Goal: Information Seeking & Learning: Learn about a topic

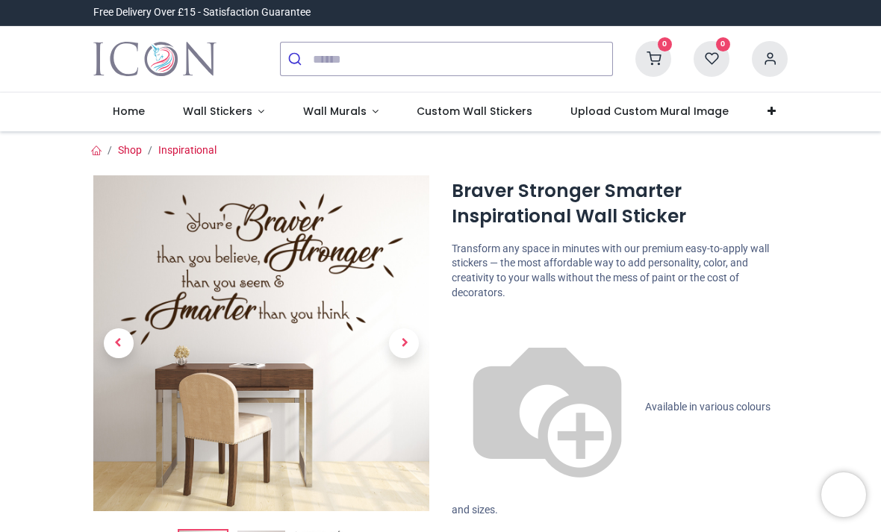
click at [198, 154] on link "Inspirational" at bounding box center [187, 150] width 58 height 12
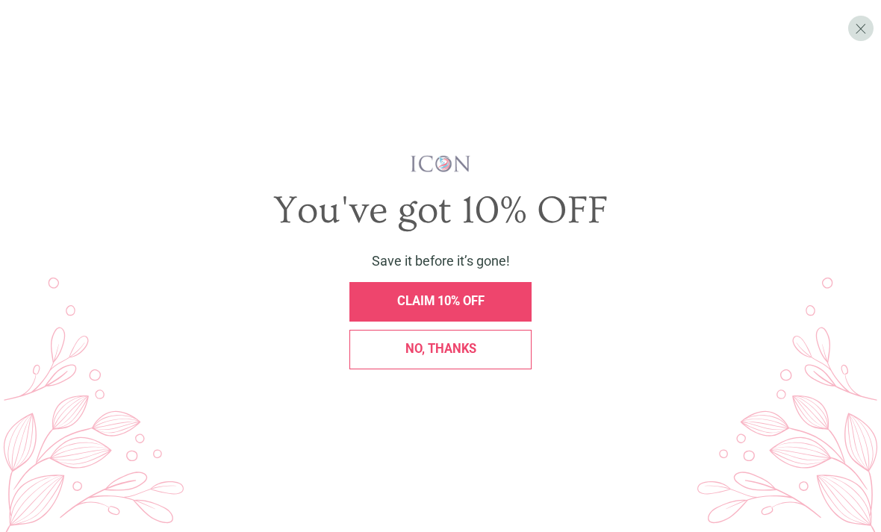
click at [501, 356] on div "No, thanks" at bounding box center [439, 349] width 163 height 13
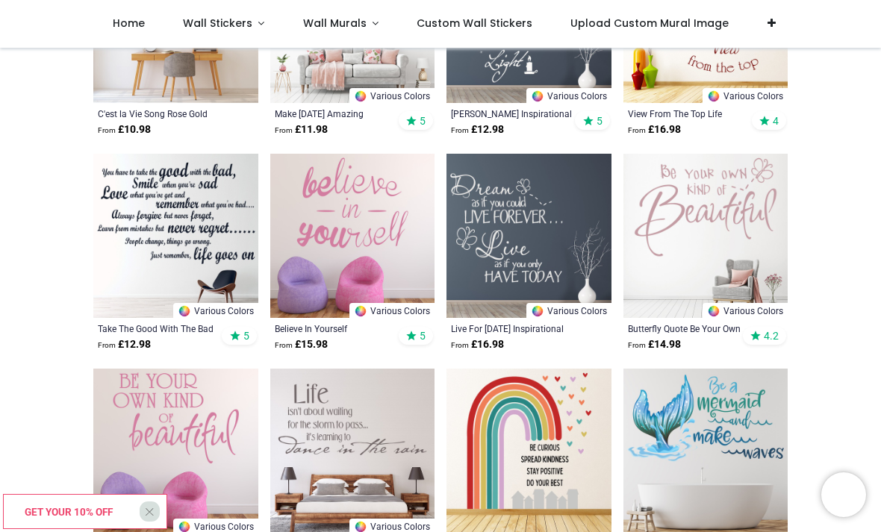
scroll to position [1089, 0]
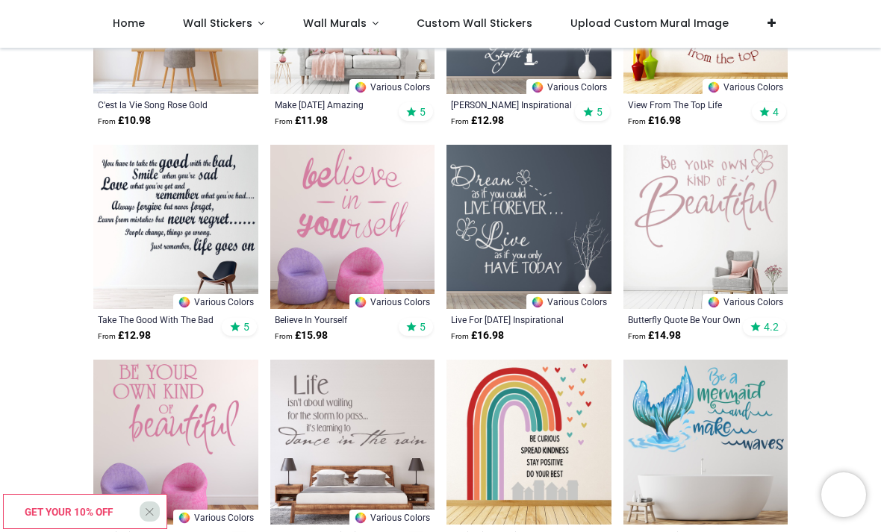
click at [139, 206] on img at bounding box center [175, 227] width 165 height 165
click at [121, 205] on img at bounding box center [175, 227] width 165 height 165
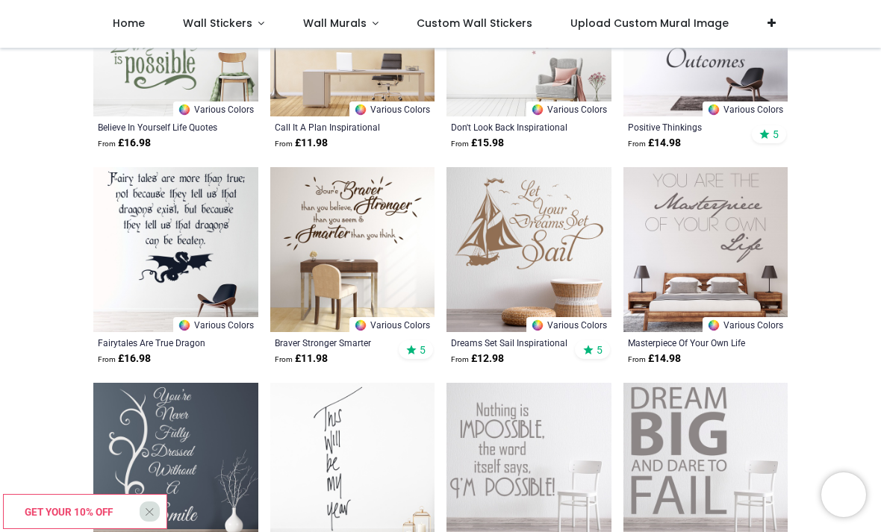
scroll to position [2575, 0]
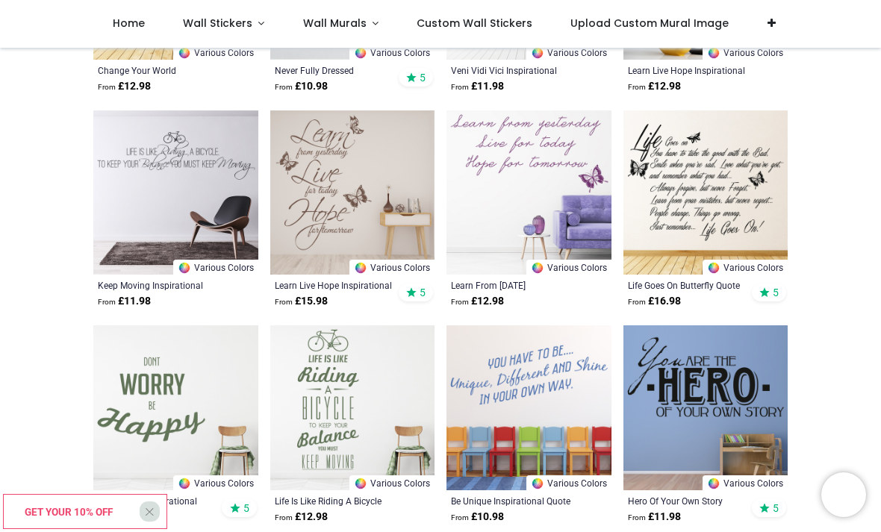
scroll to position [3278, 0]
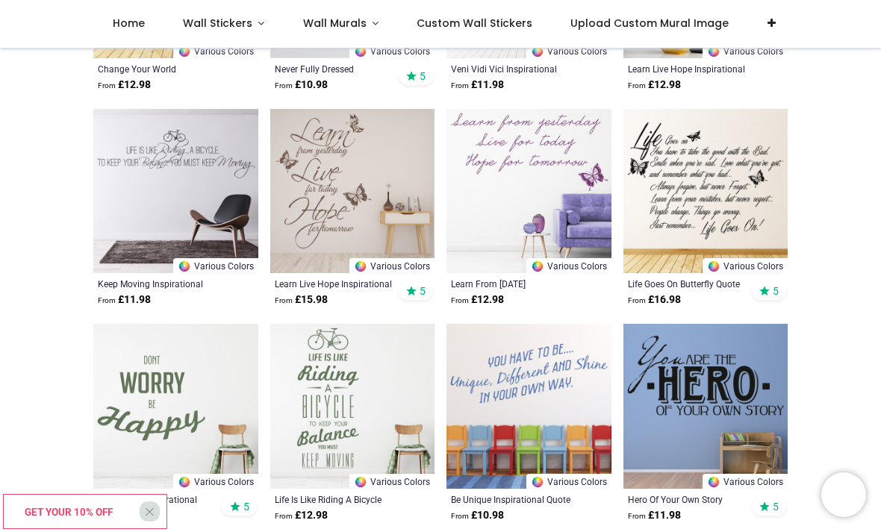
click at [748, 207] on img at bounding box center [705, 191] width 165 height 165
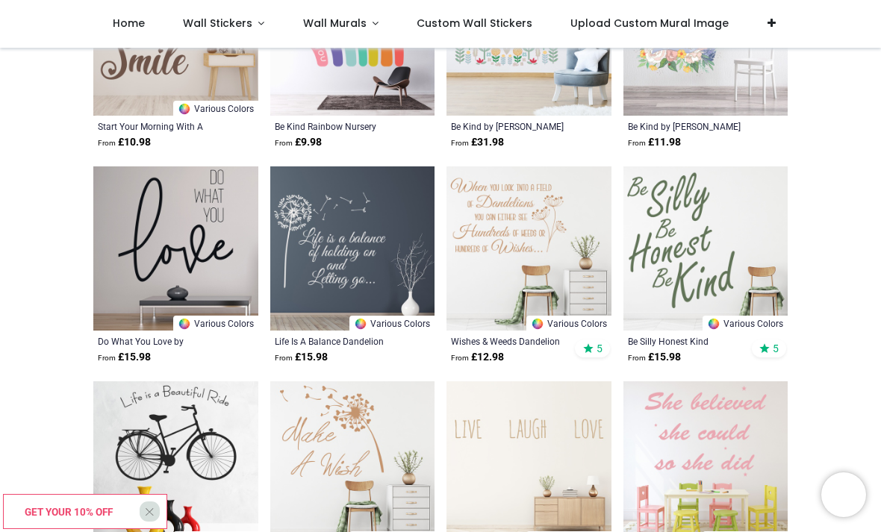
scroll to position [4082, 0]
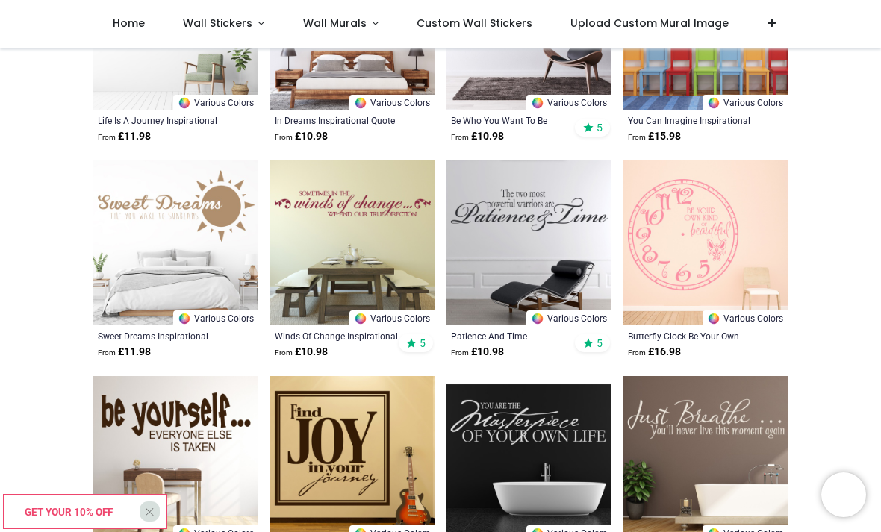
scroll to position [5596, 0]
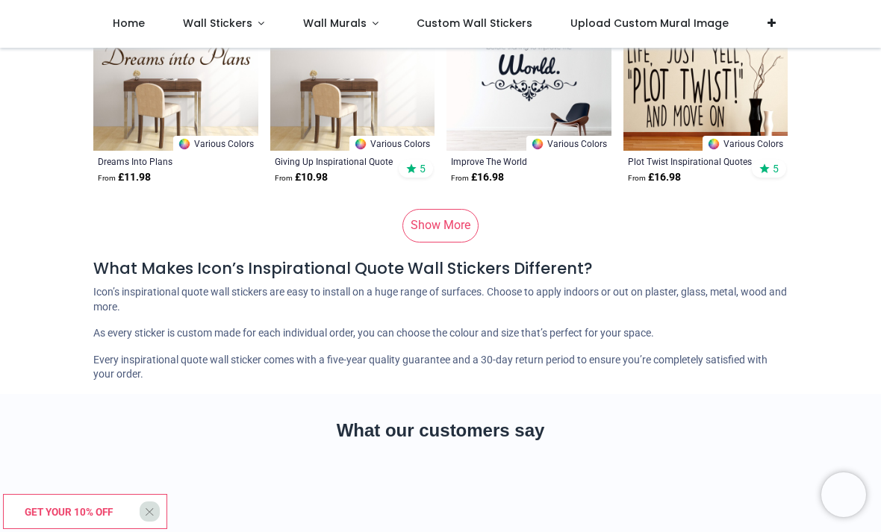
scroll to position [7711, 0]
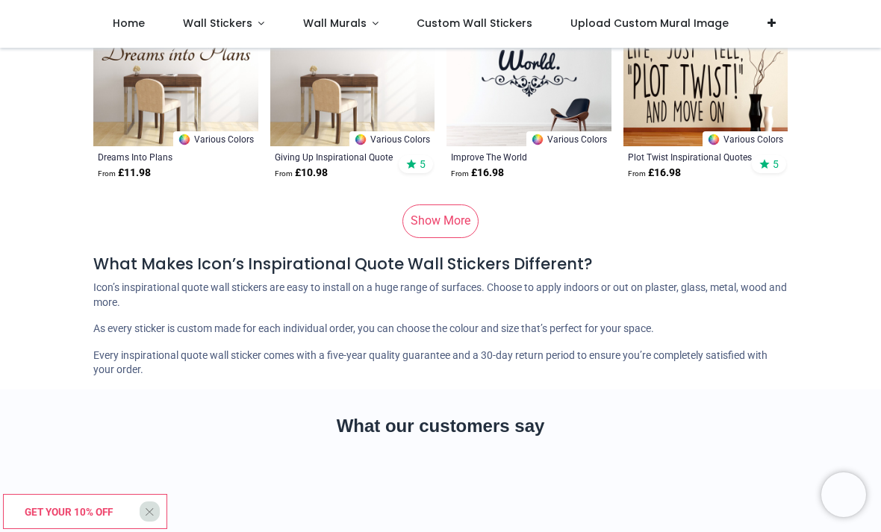
click at [443, 231] on link "Show More" at bounding box center [440, 220] width 76 height 33
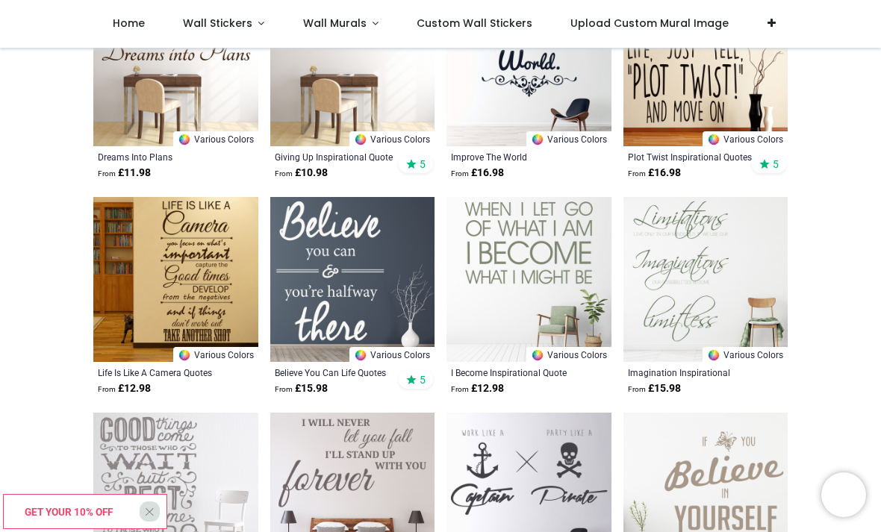
click at [221, 279] on img at bounding box center [175, 279] width 165 height 165
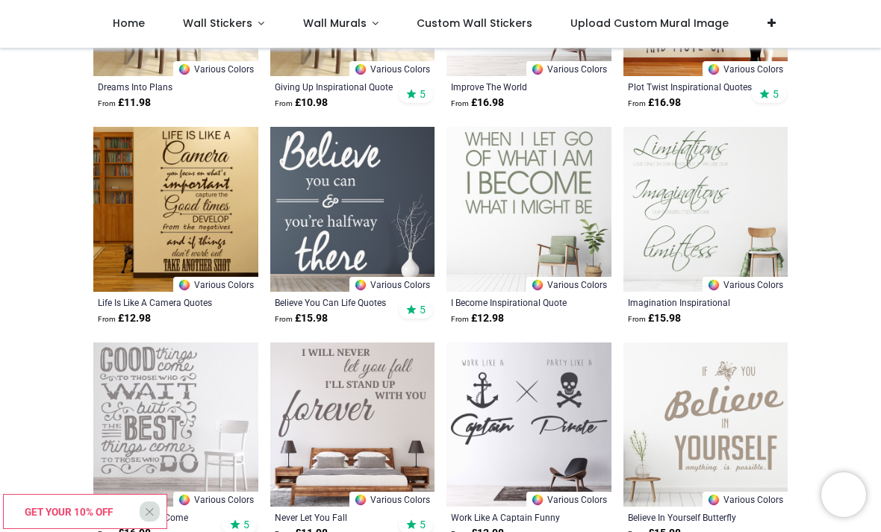
scroll to position [7782, 0]
click at [746, 215] on img at bounding box center [705, 208] width 165 height 165
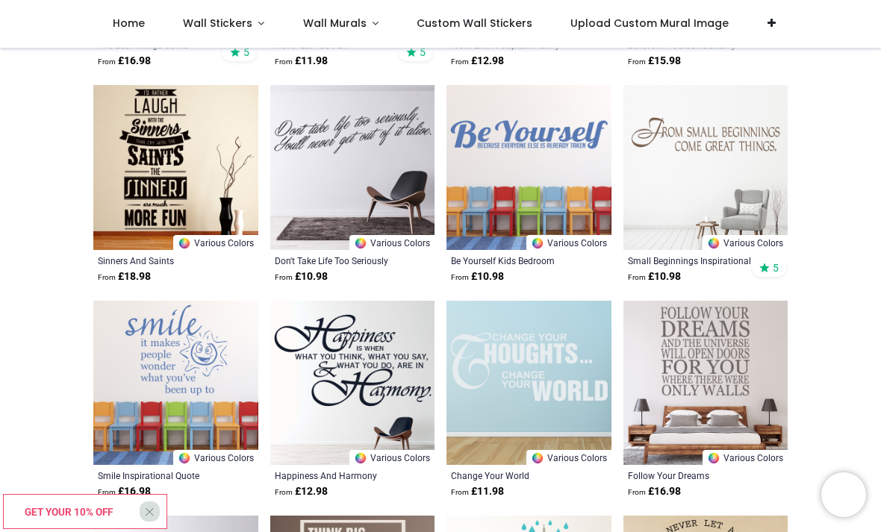
scroll to position [8258, 0]
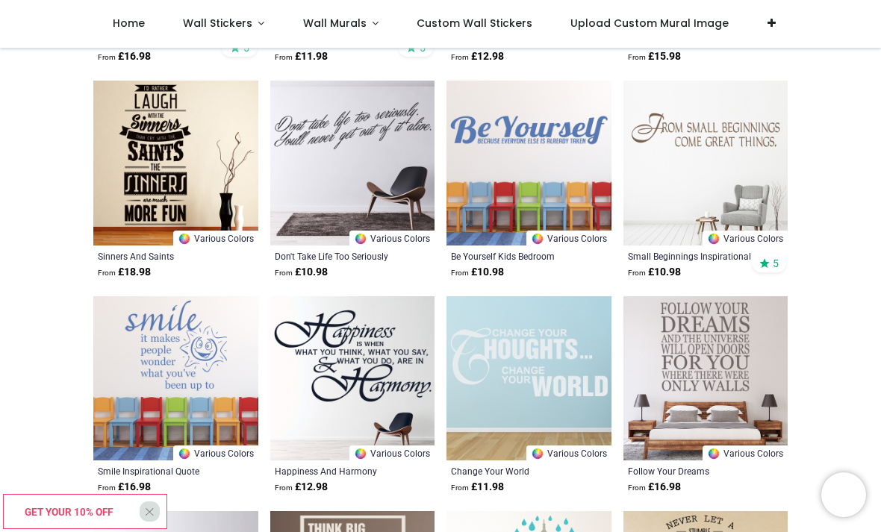
click at [134, 126] on img at bounding box center [175, 163] width 165 height 165
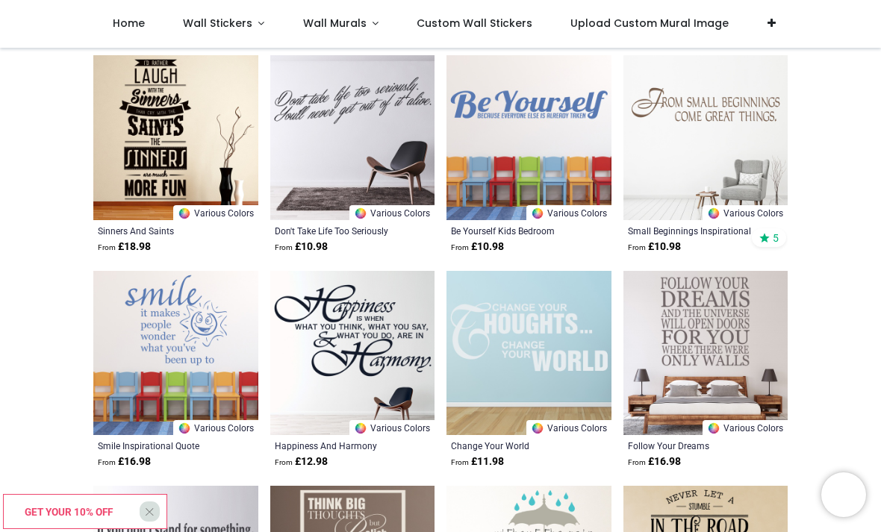
scroll to position [8284, 0]
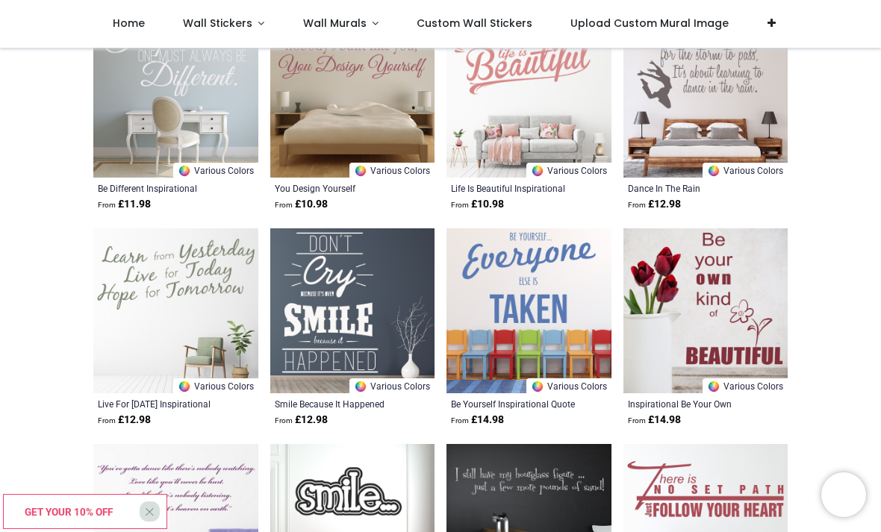
scroll to position [9834, 0]
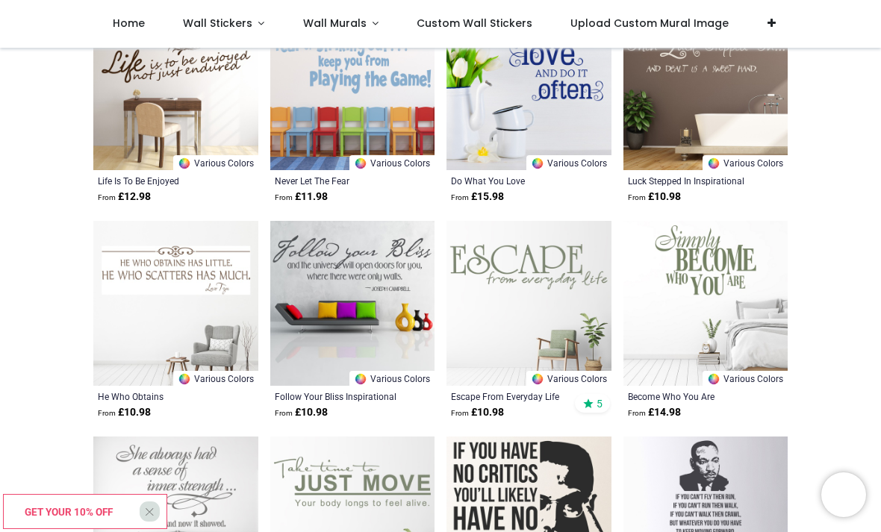
scroll to position [11566, 0]
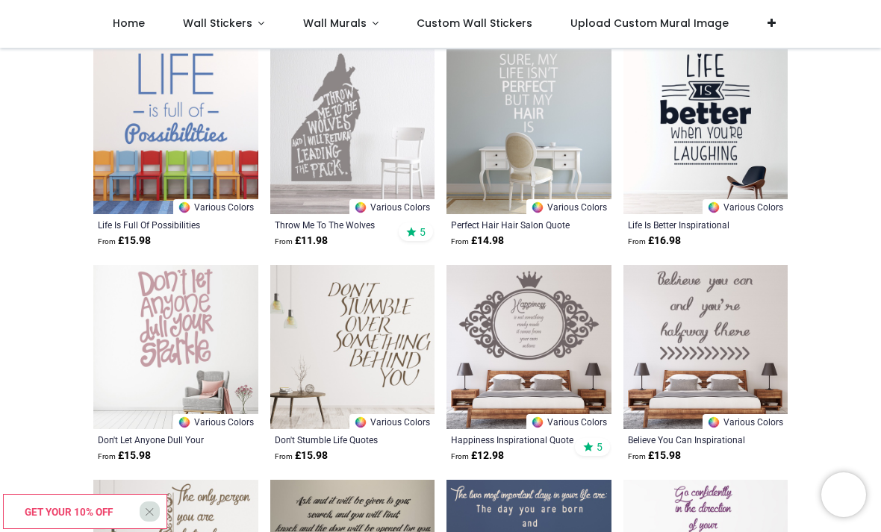
scroll to position [13028, 0]
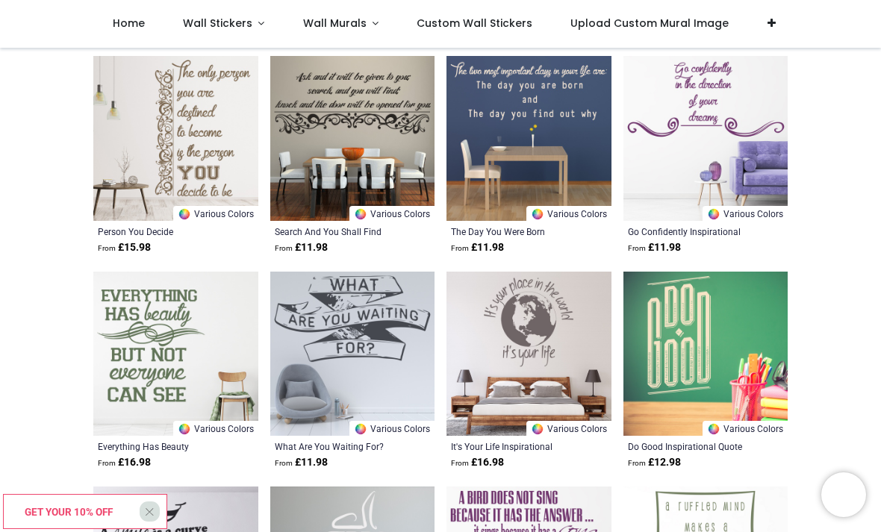
scroll to position [13453, 0]
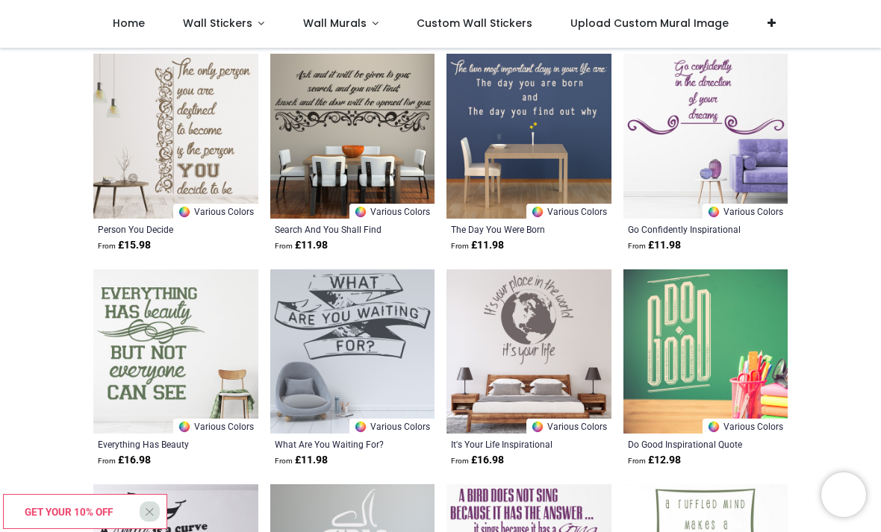
click at [544, 320] on img at bounding box center [528, 351] width 165 height 165
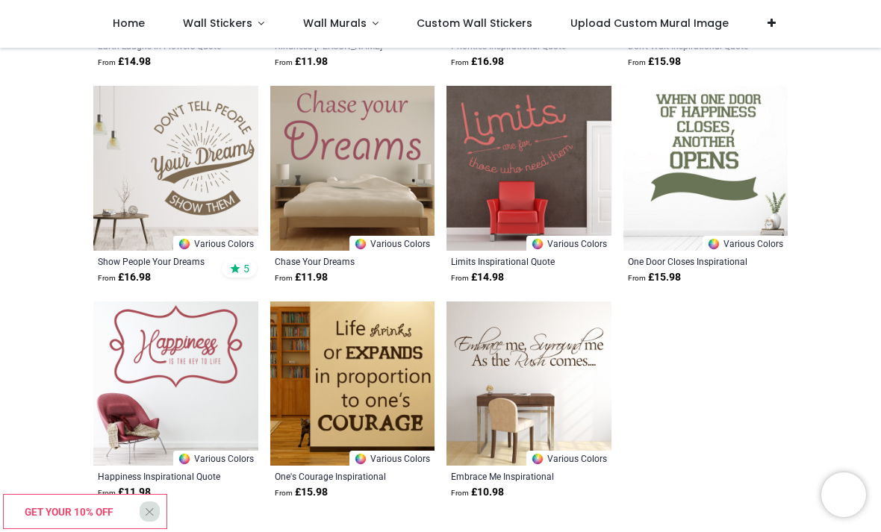
scroll to position [14280, 0]
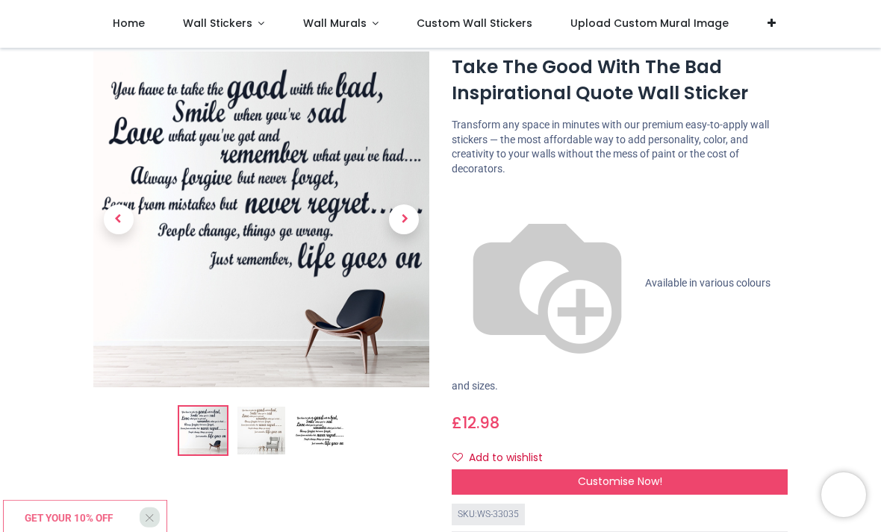
scroll to position [40, 0]
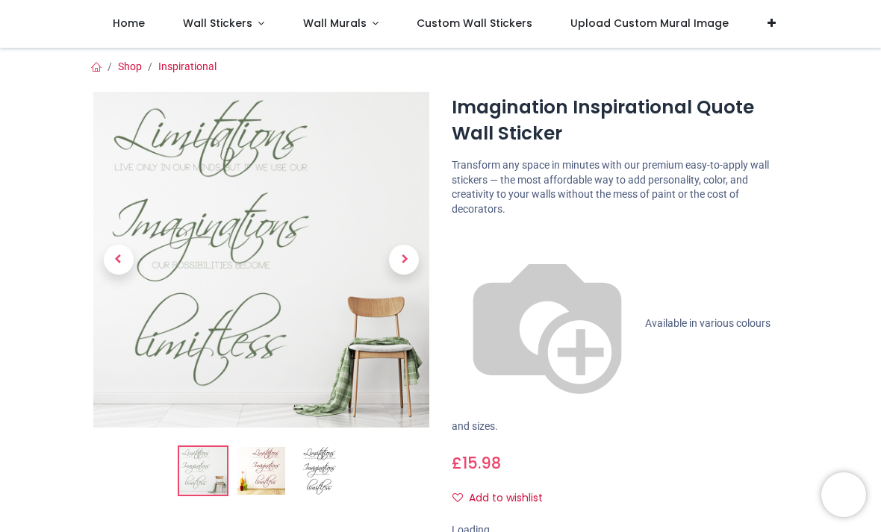
scroll to position [13, 0]
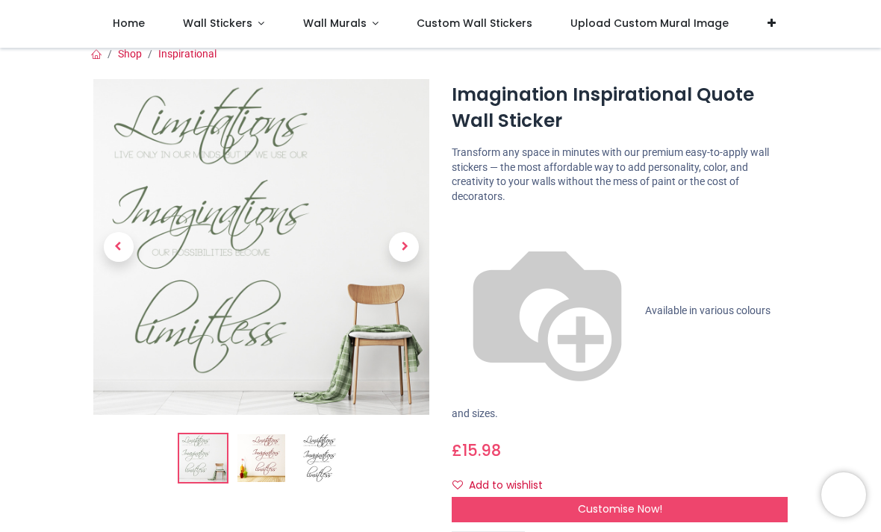
click at [271, 455] on img at bounding box center [261, 458] width 48 height 48
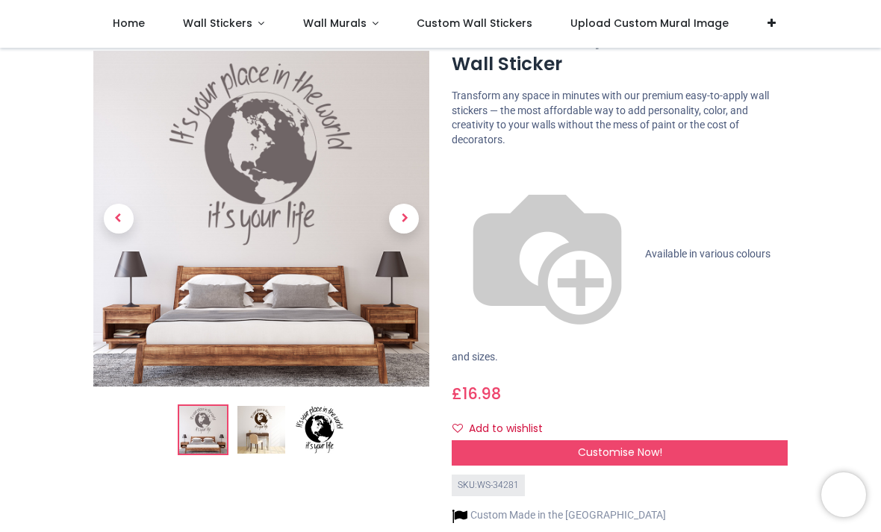
scroll to position [69, 0]
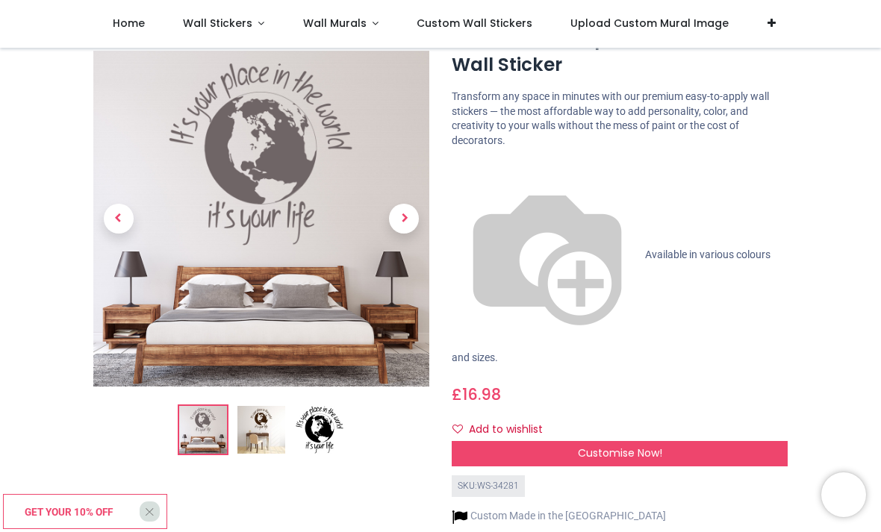
click at [300, 422] on img at bounding box center [320, 431] width 48 height 48
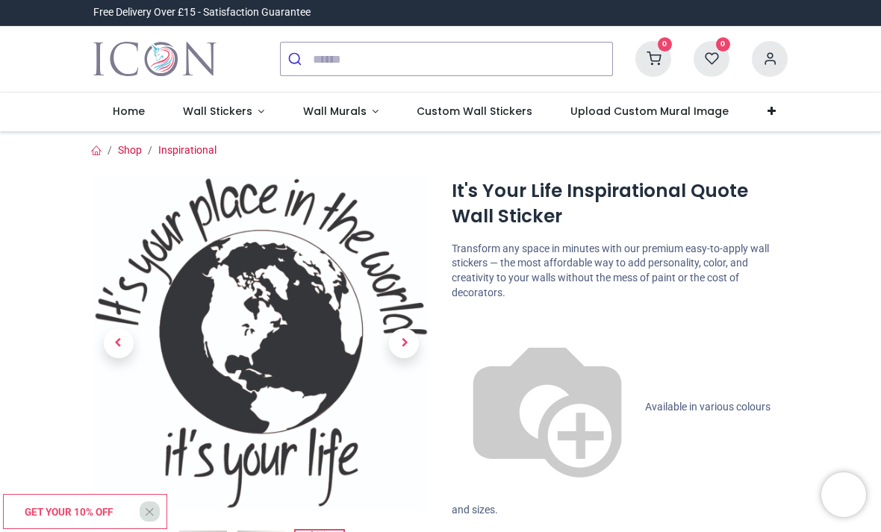
scroll to position [-1, 0]
